Goal: Task Accomplishment & Management: Manage account settings

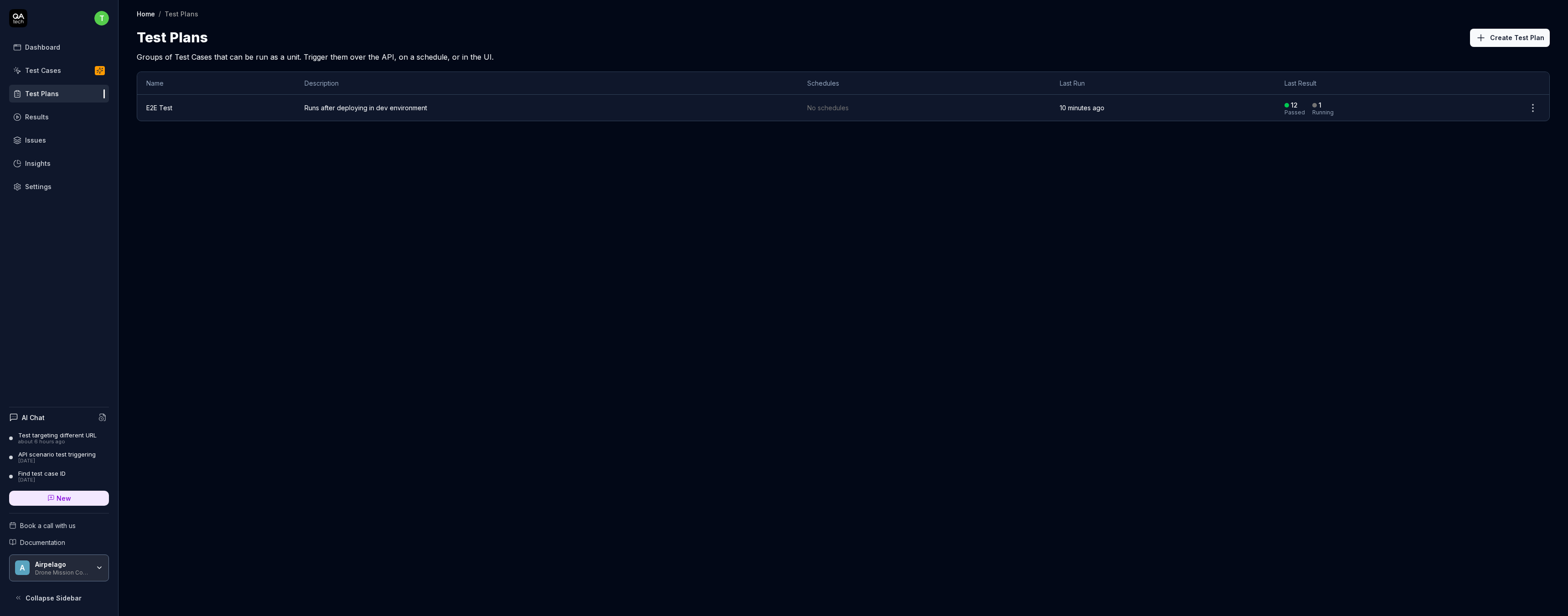
click at [39, 66] on div "Test Cases" at bounding box center [43, 71] width 36 height 10
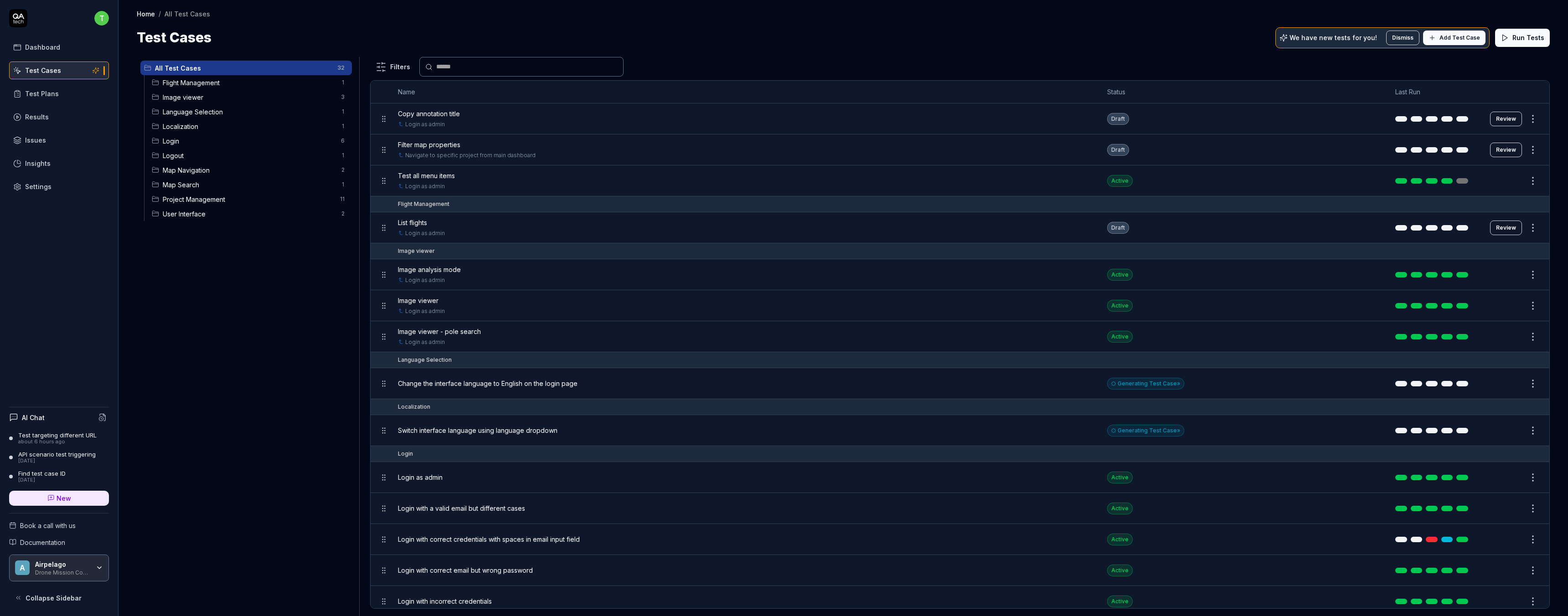
click at [1501, 226] on button "Review" at bounding box center [1506, 228] width 32 height 15
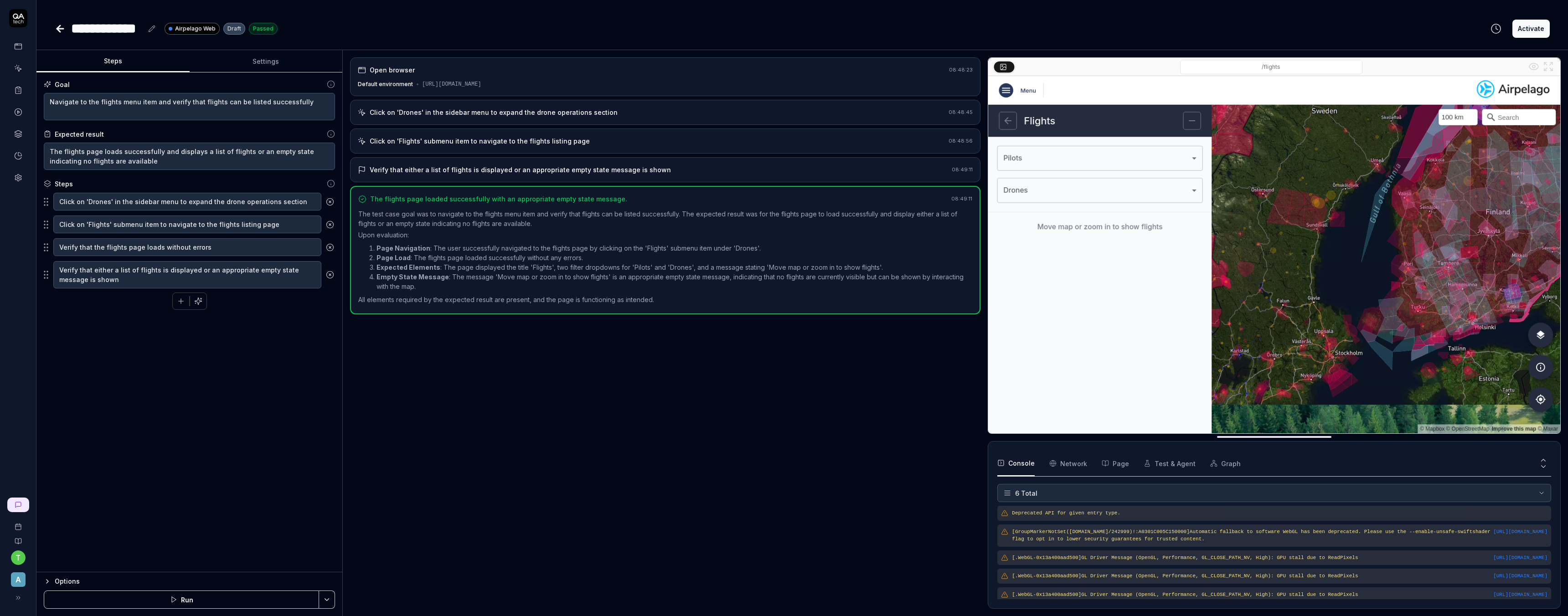
scroll to position [29, 0]
click at [63, 581] on div "Options" at bounding box center [195, 582] width 281 height 11
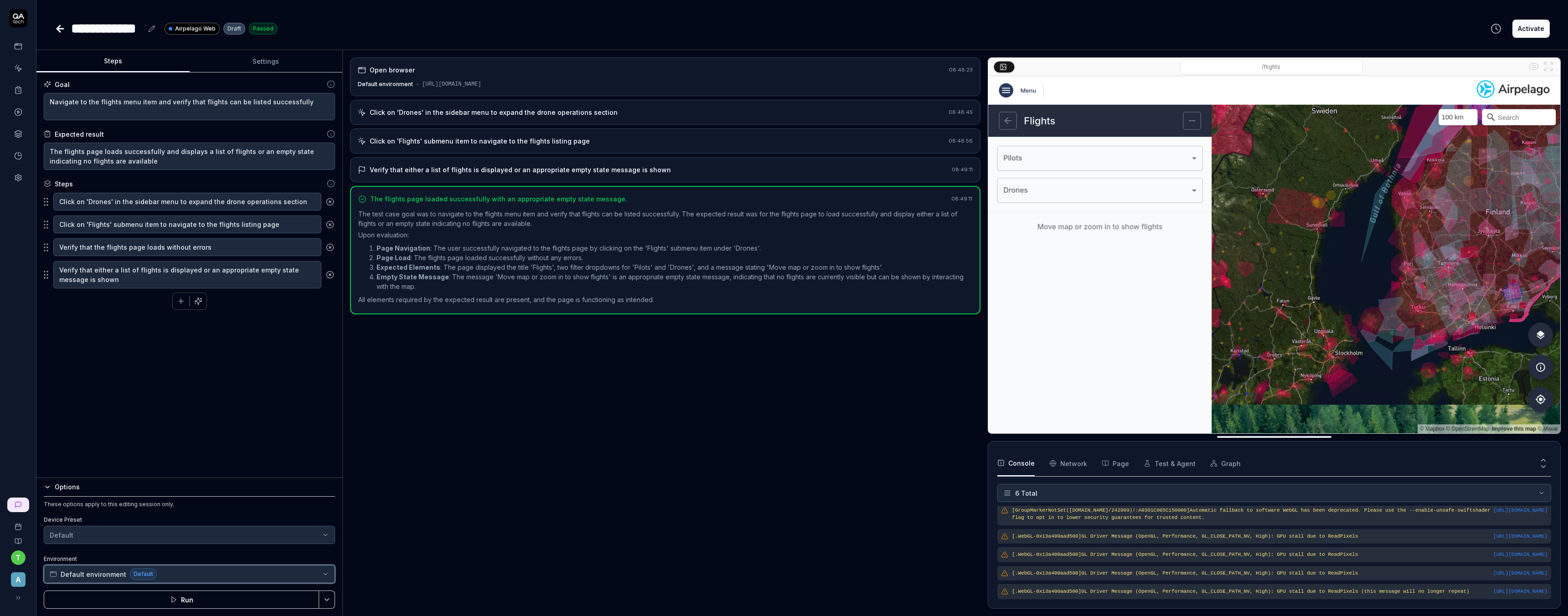
click at [191, 574] on button "Default environment Default" at bounding box center [189, 575] width 292 height 18
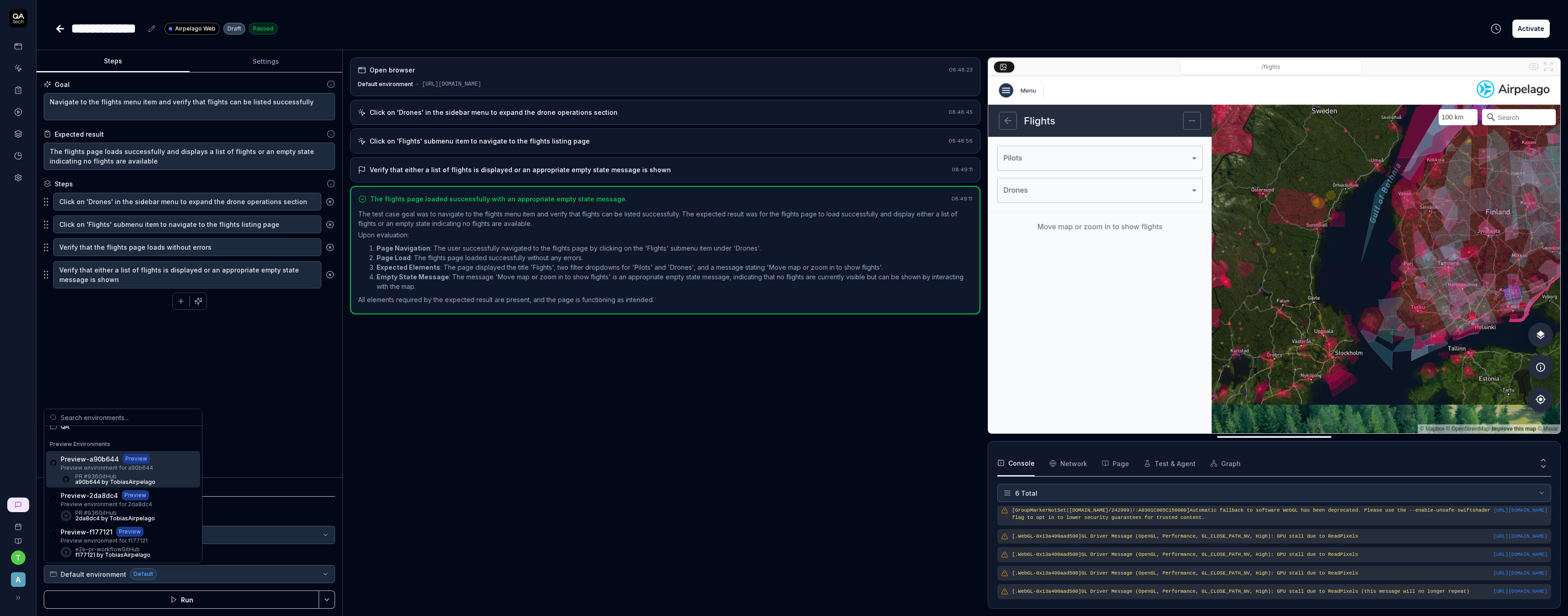
scroll to position [65, 0]
click at [169, 456] on div "Preview-a90b644 Preview Preview environment for a90b644 PR #936 GitHub a90b644 …" at bounding box center [123, 466] width 154 height 37
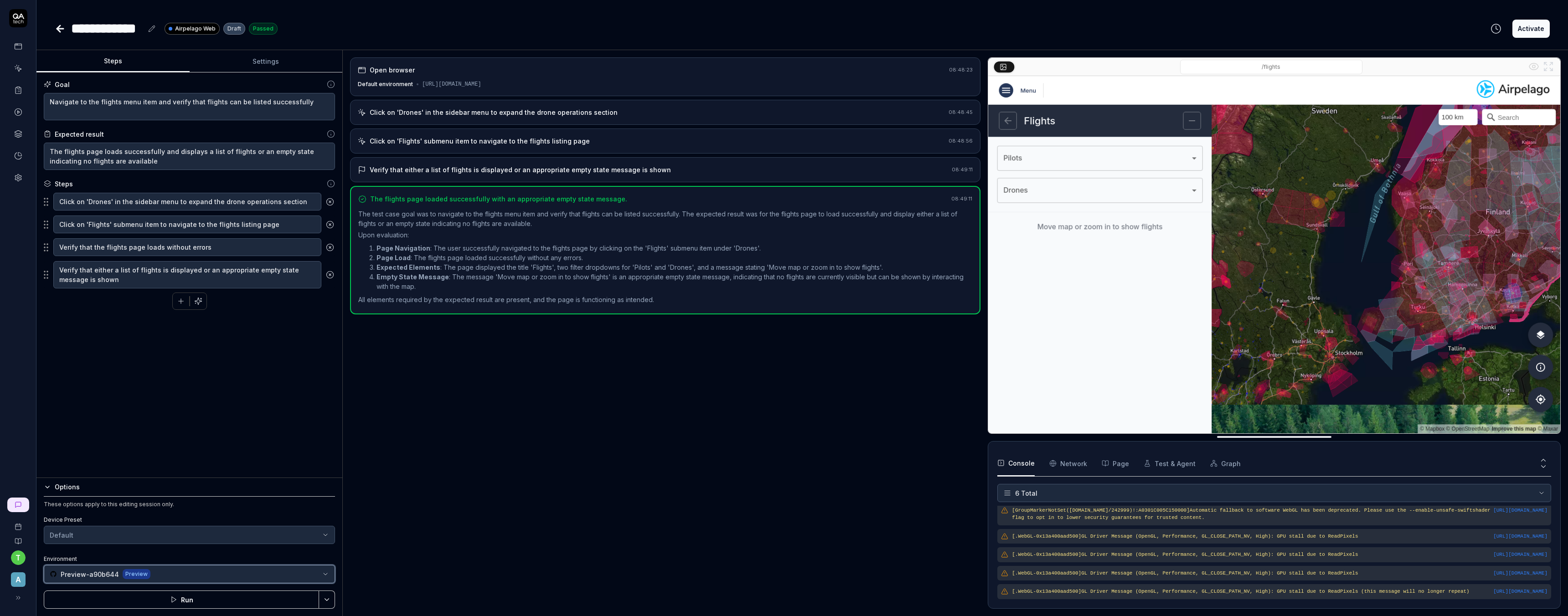
type textarea "*"
click at [17, 180] on icon at bounding box center [18, 178] width 6 height 7
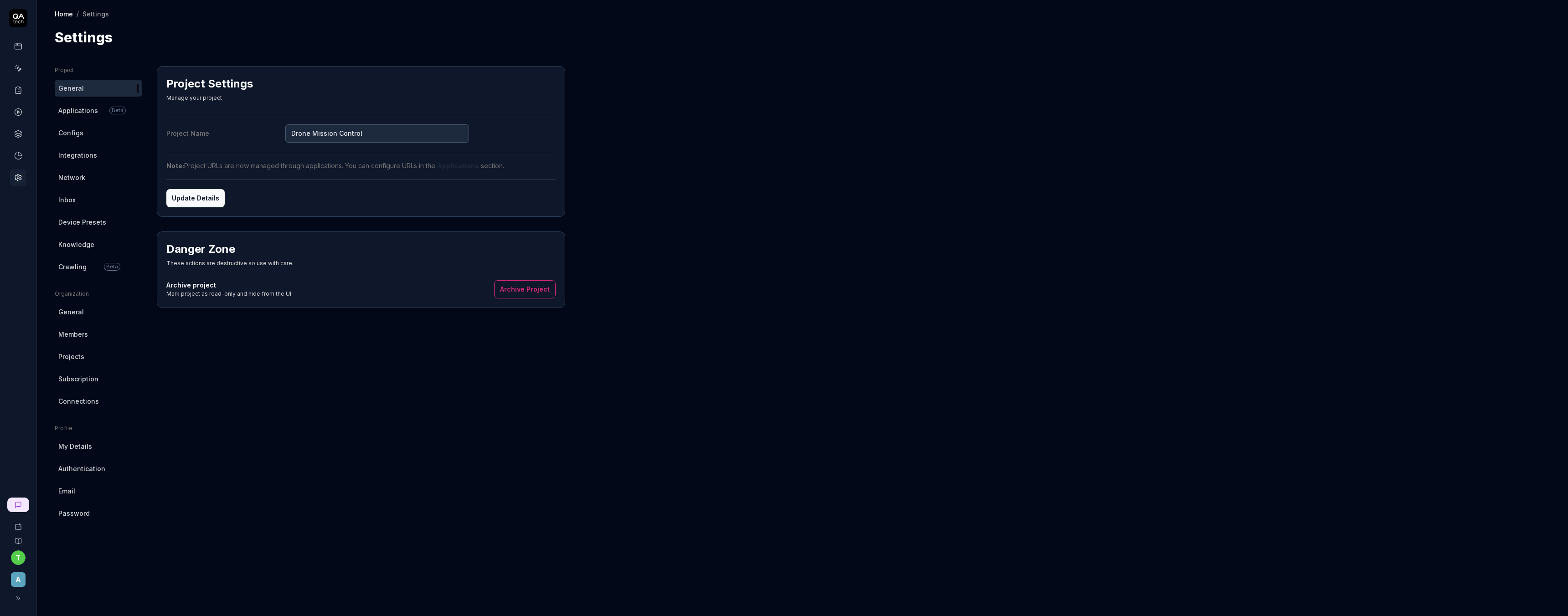
click at [82, 106] on span "Applications" at bounding box center [78, 111] width 40 height 10
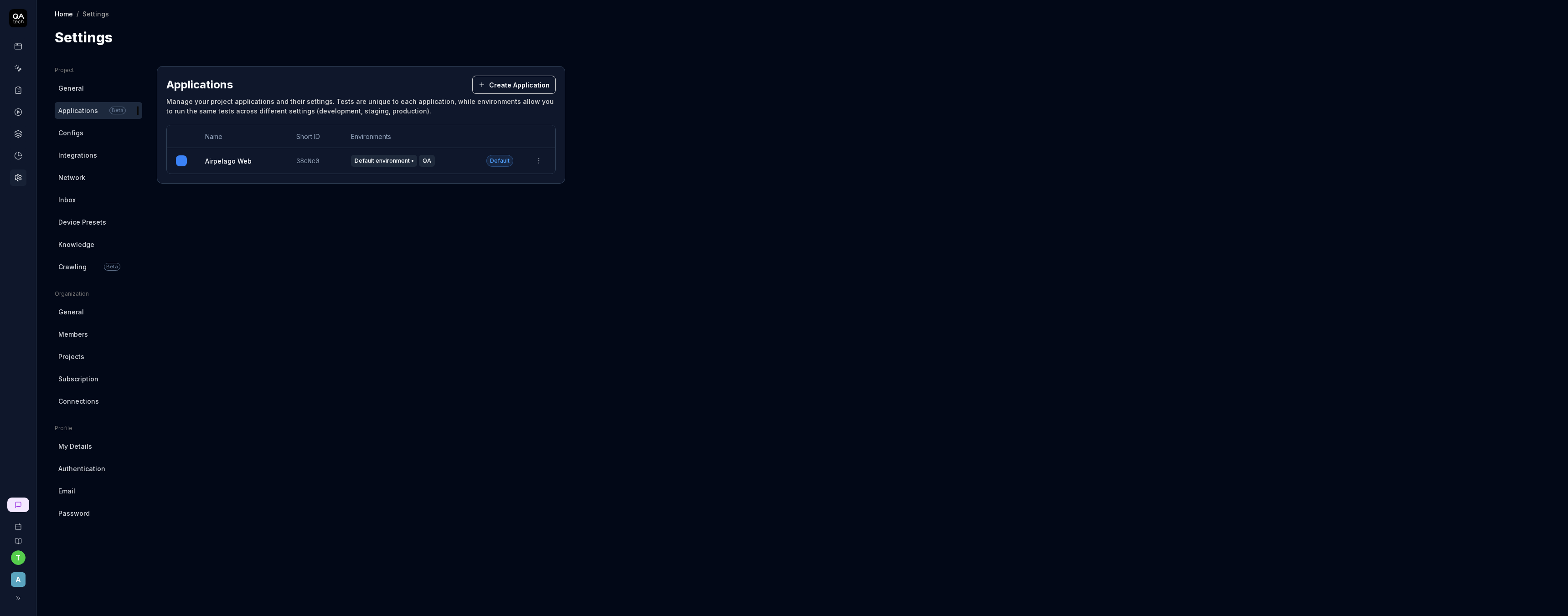
click at [223, 160] on link "Airpelago Web" at bounding box center [228, 161] width 46 height 10
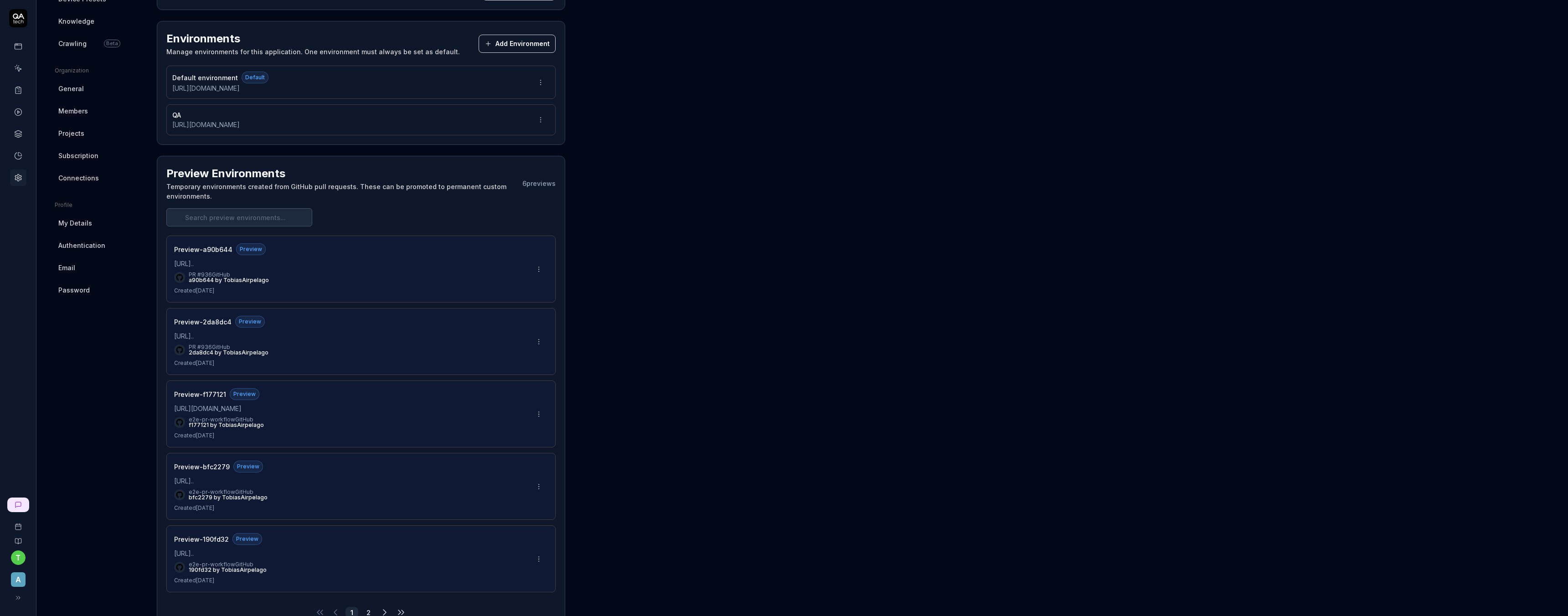
scroll to position [253, 0]
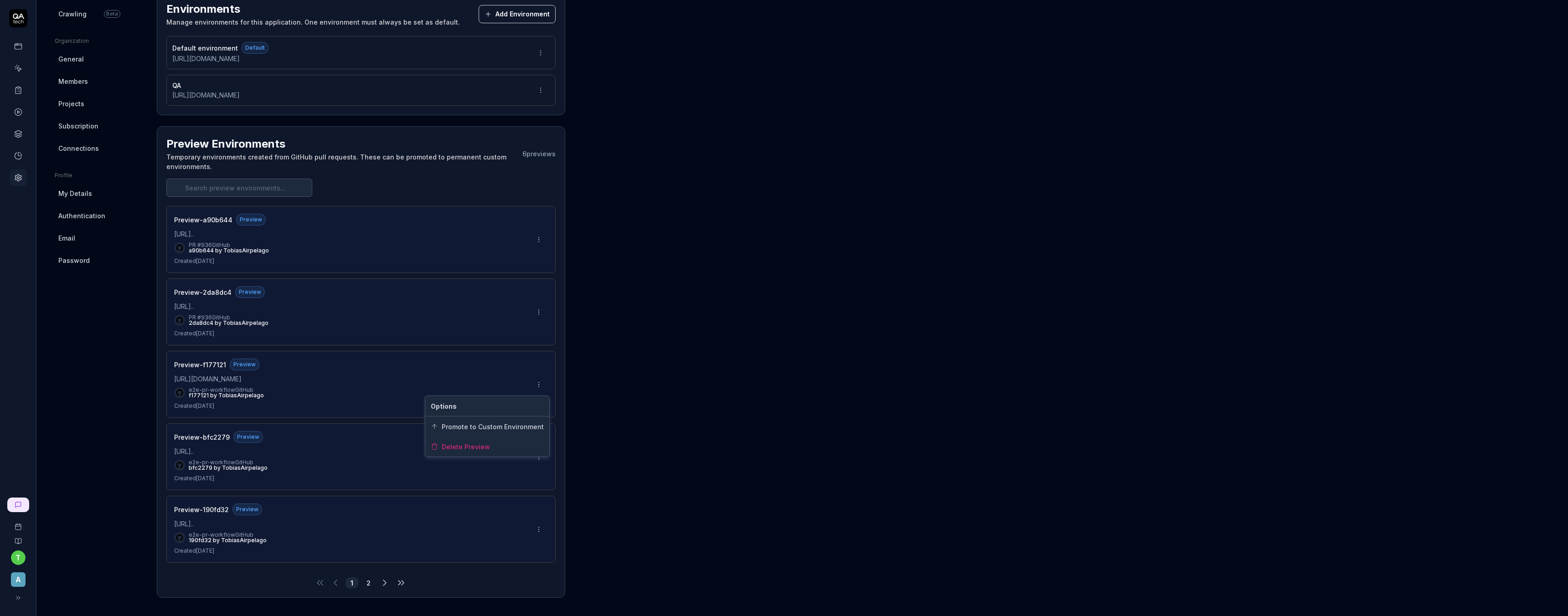
click at [536, 385] on html "t A Home / Settings Home / Settings Settings Project General Applications Beta …" at bounding box center [784, 308] width 1568 height 616
click at [669, 430] on html "t A Home / Settings Home / Settings Settings Project General Applications Beta …" at bounding box center [784, 308] width 1568 height 616
type input "*******"
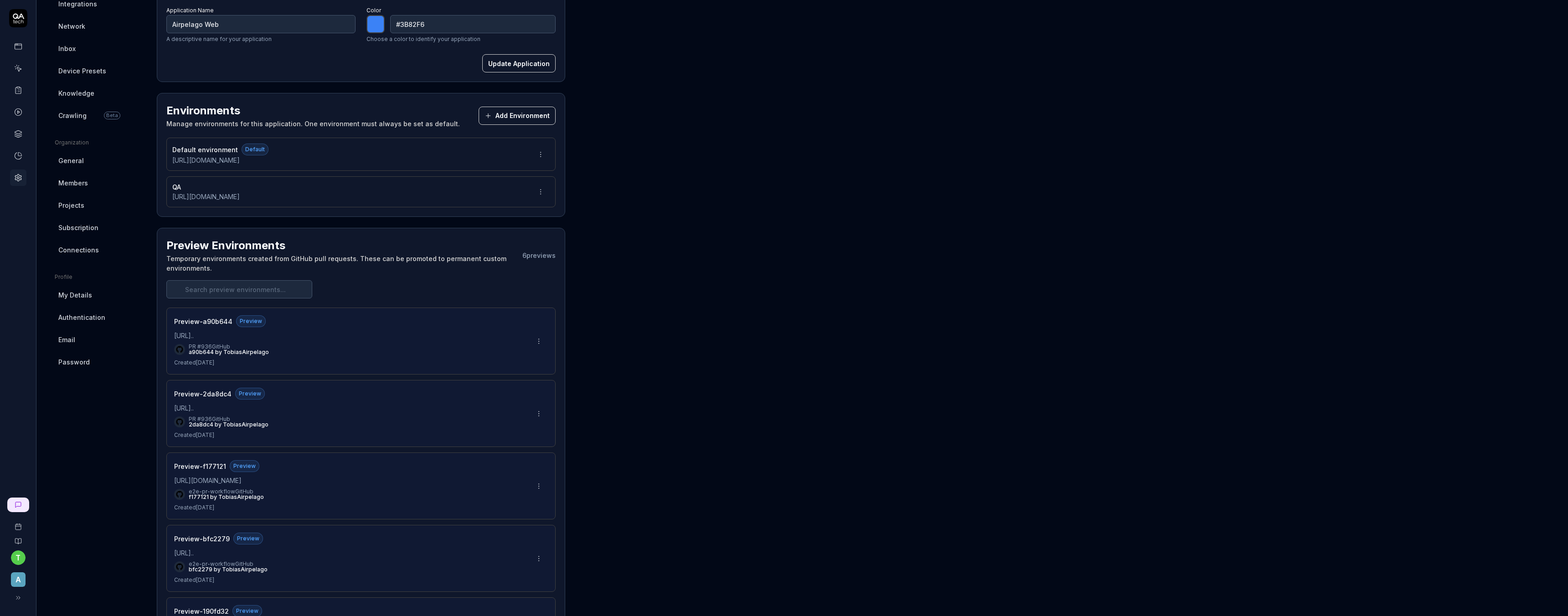
scroll to position [0, 0]
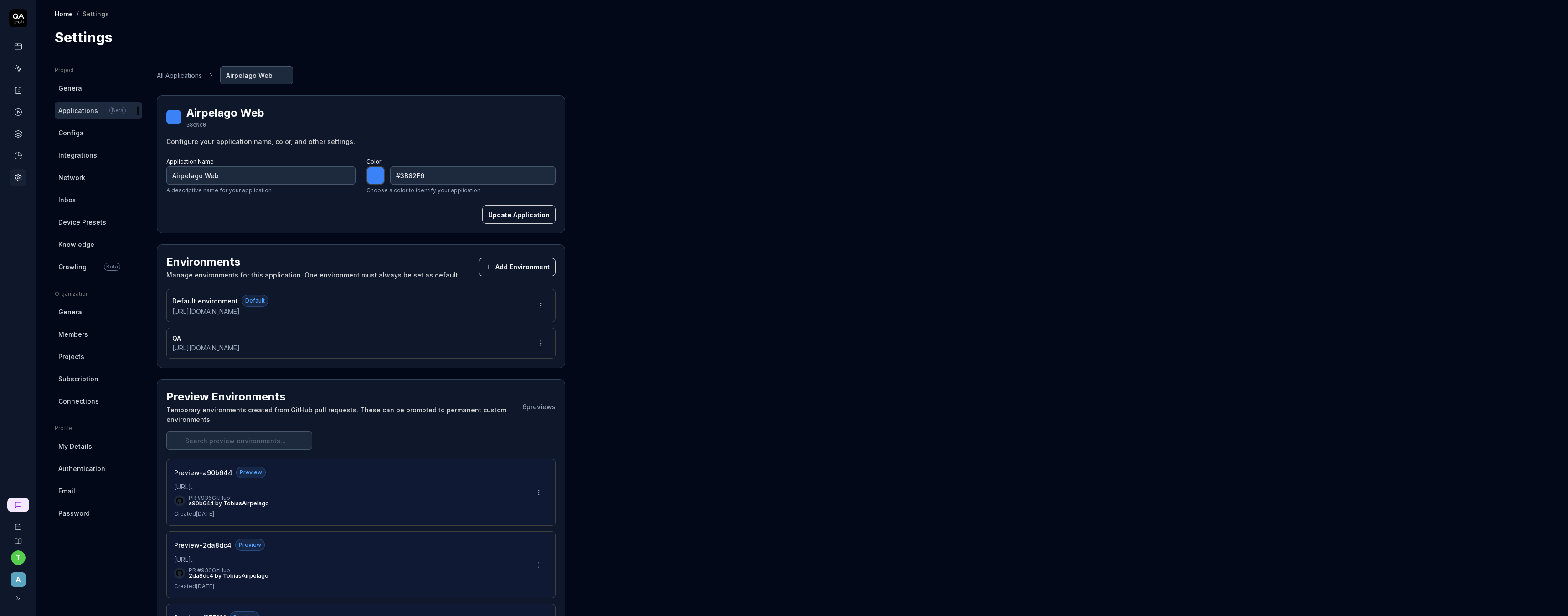
click at [17, 71] on icon at bounding box center [18, 68] width 8 height 8
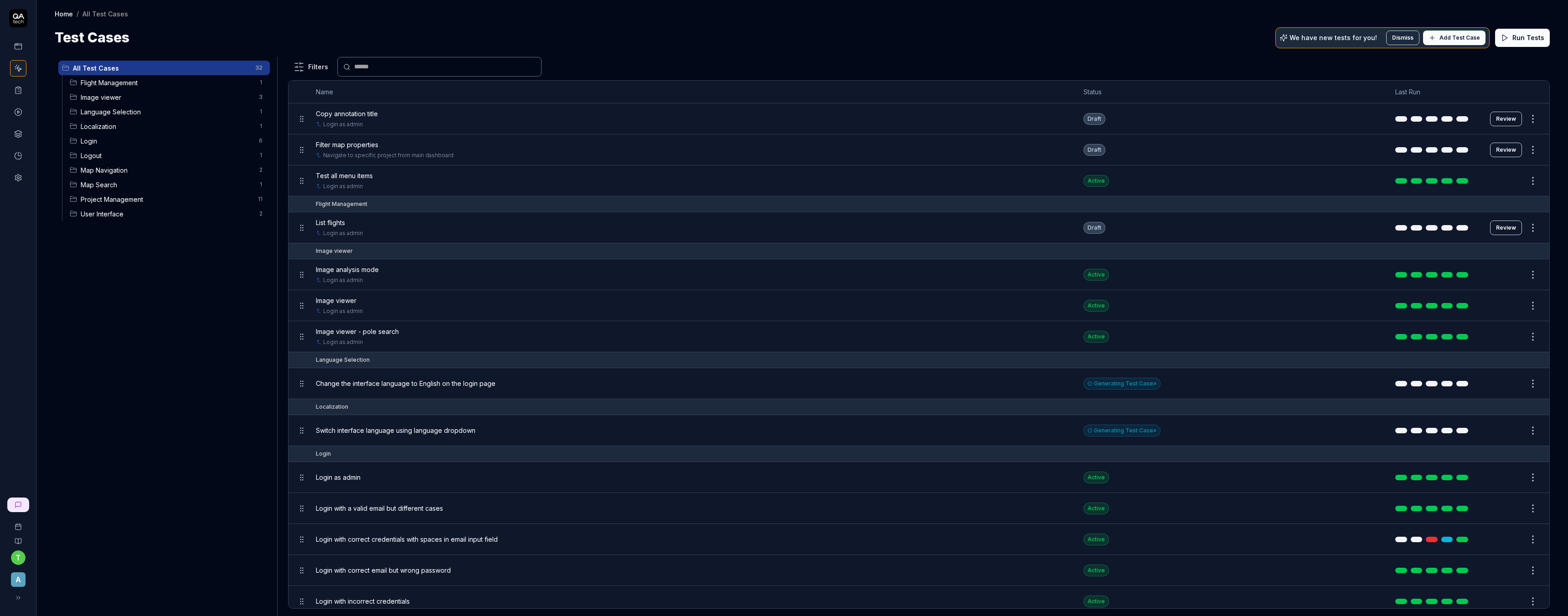
click at [396, 224] on div "List flights" at bounding box center [690, 223] width 749 height 10
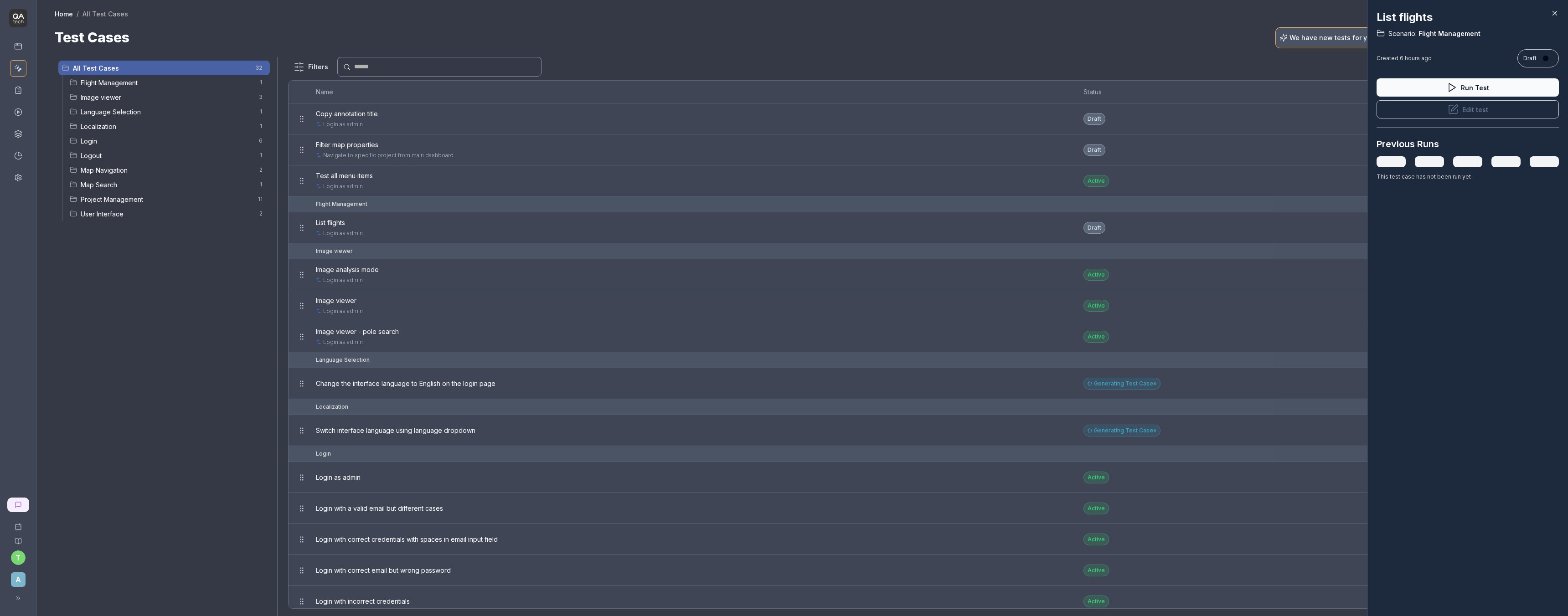
click at [1457, 107] on button "Edit test" at bounding box center [1468, 110] width 183 height 18
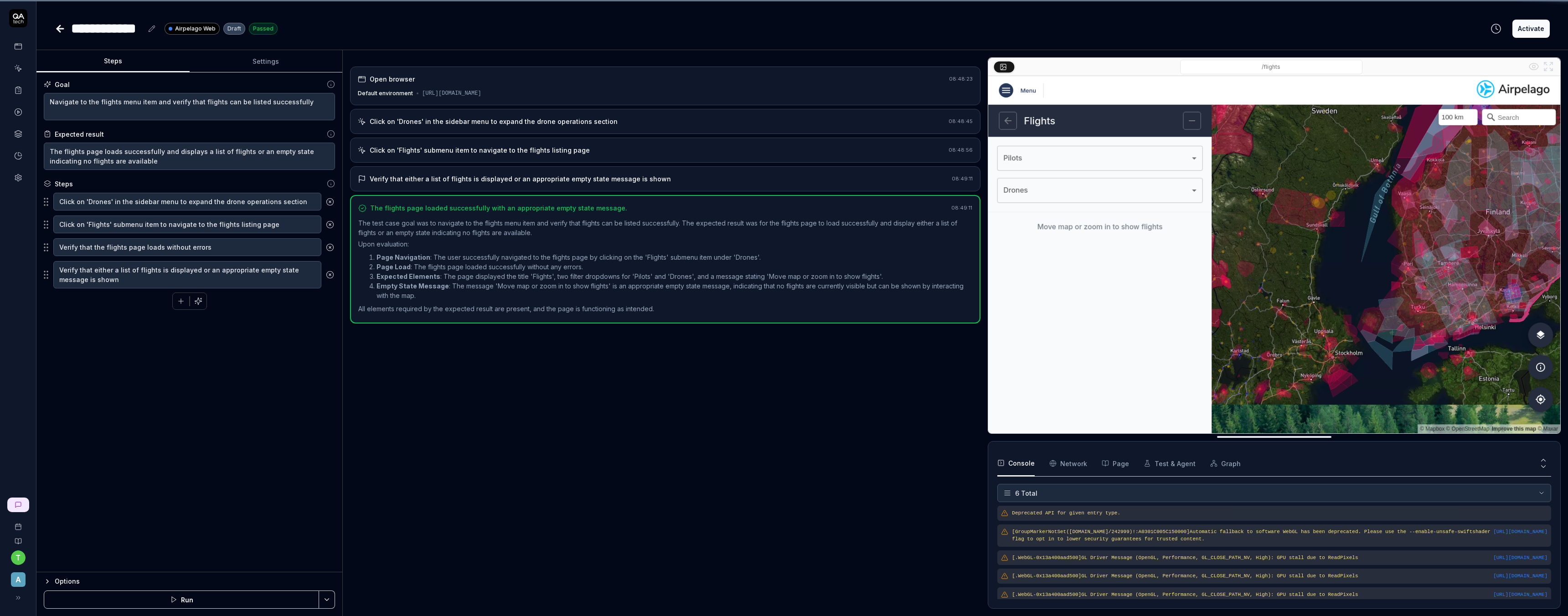
scroll to position [29, 0]
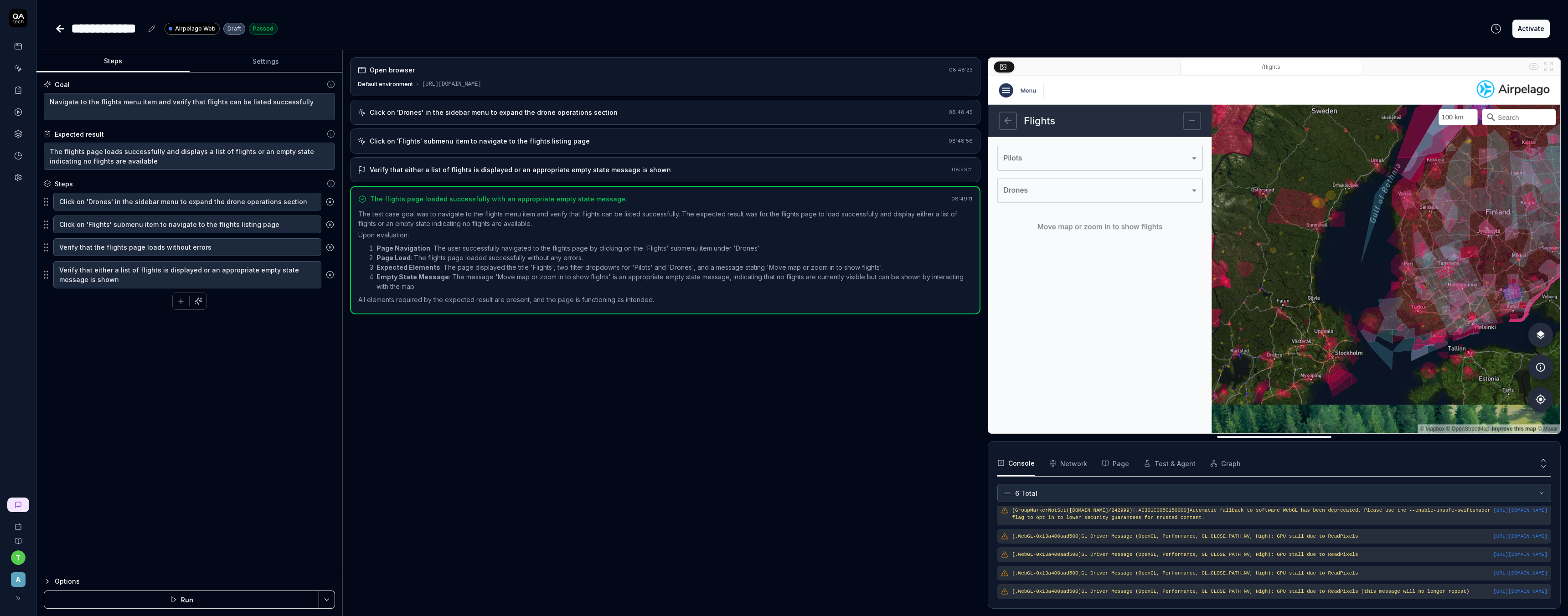
click at [66, 584] on div "Options" at bounding box center [195, 582] width 281 height 11
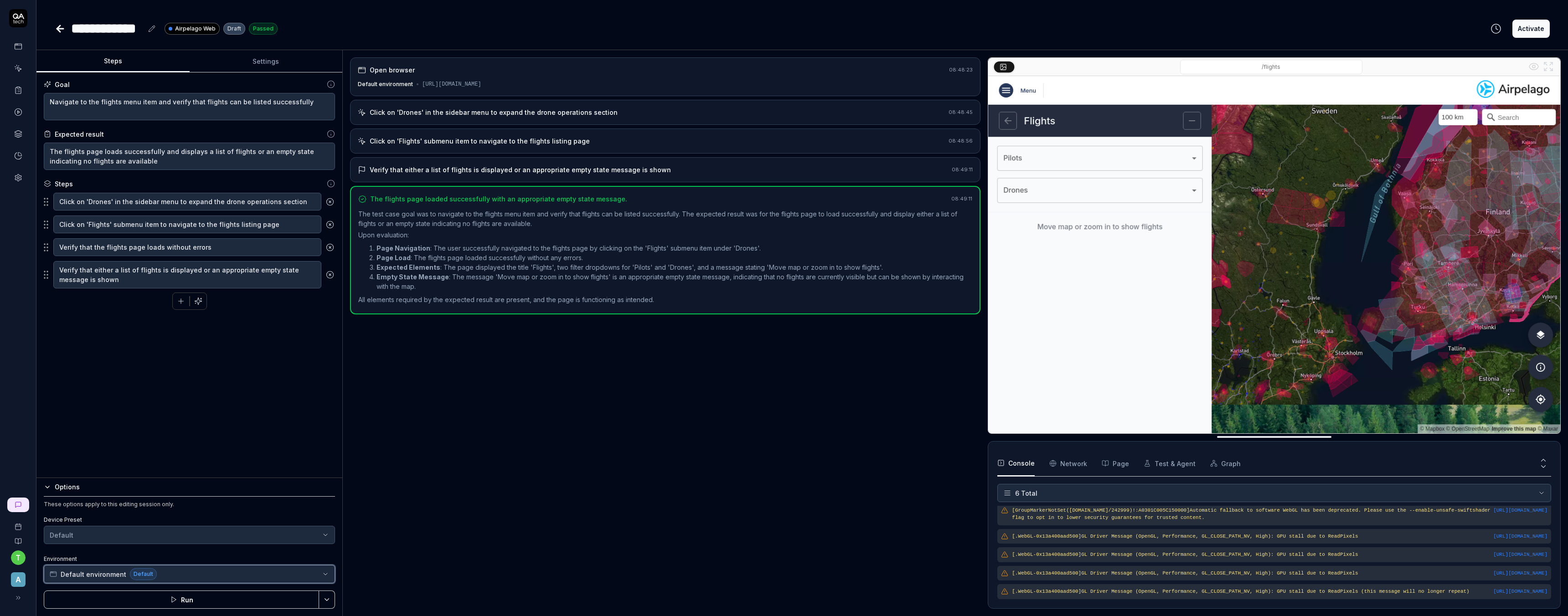
click at [86, 580] on button "Default environment Default" at bounding box center [189, 575] width 292 height 18
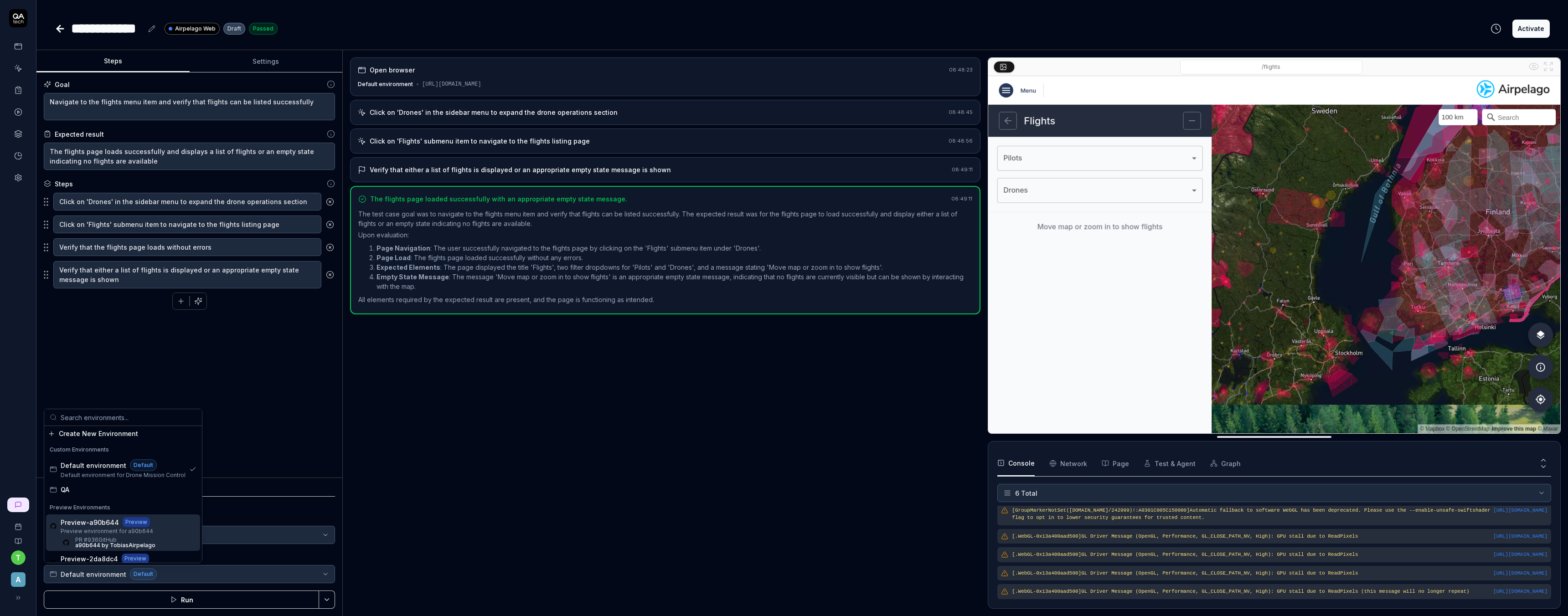
click at [79, 525] on span "Preview-a90b644" at bounding box center [90, 523] width 58 height 10
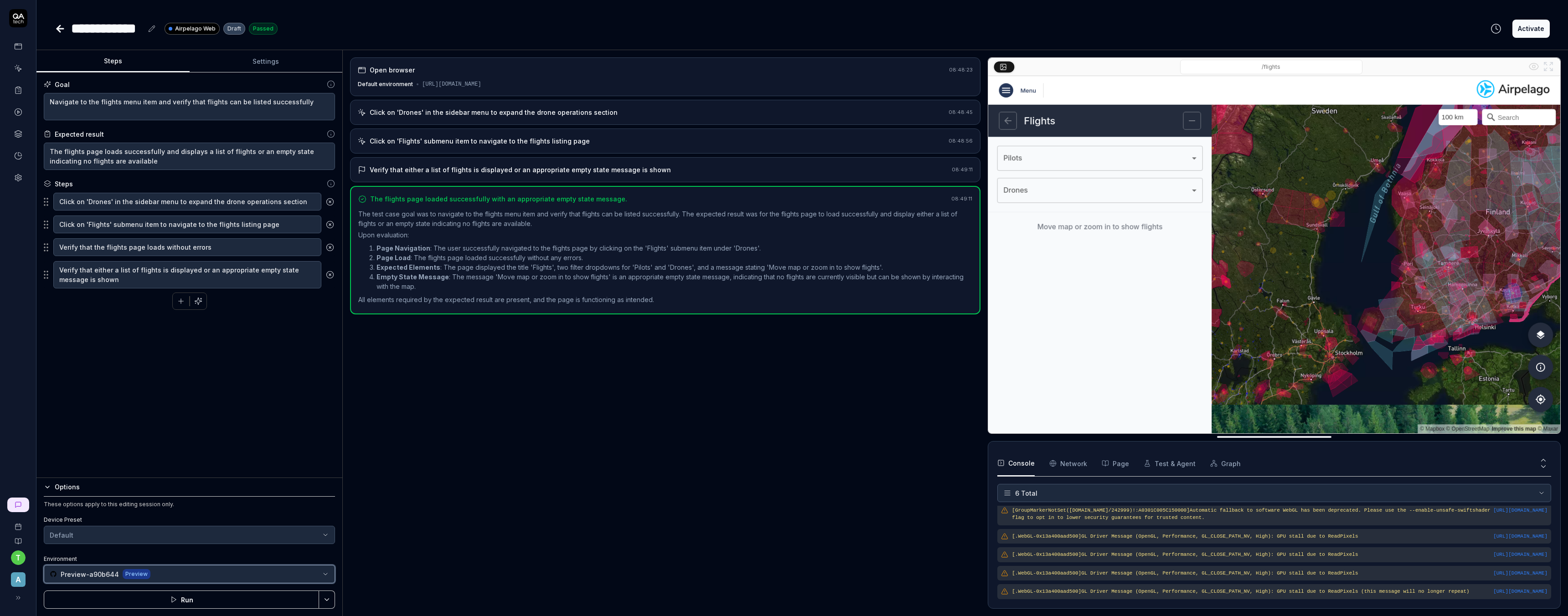
type textarea "*"
